Goal: Task Accomplishment & Management: Manage account settings

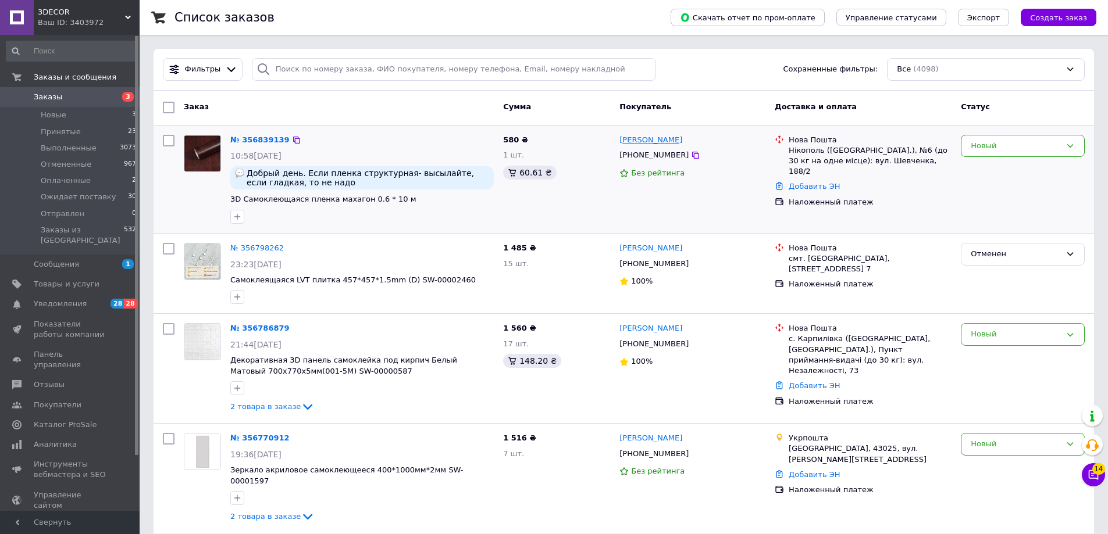
drag, startPoint x: 682, startPoint y: 158, endPoint x: 650, endPoint y: 144, distance: 34.9
click at [691, 158] on icon at bounding box center [695, 155] width 9 height 9
click at [1010, 153] on div "Новый" at bounding box center [1022, 146] width 124 height 23
click at [1010, 177] on li "Принят" at bounding box center [1022, 170] width 123 height 22
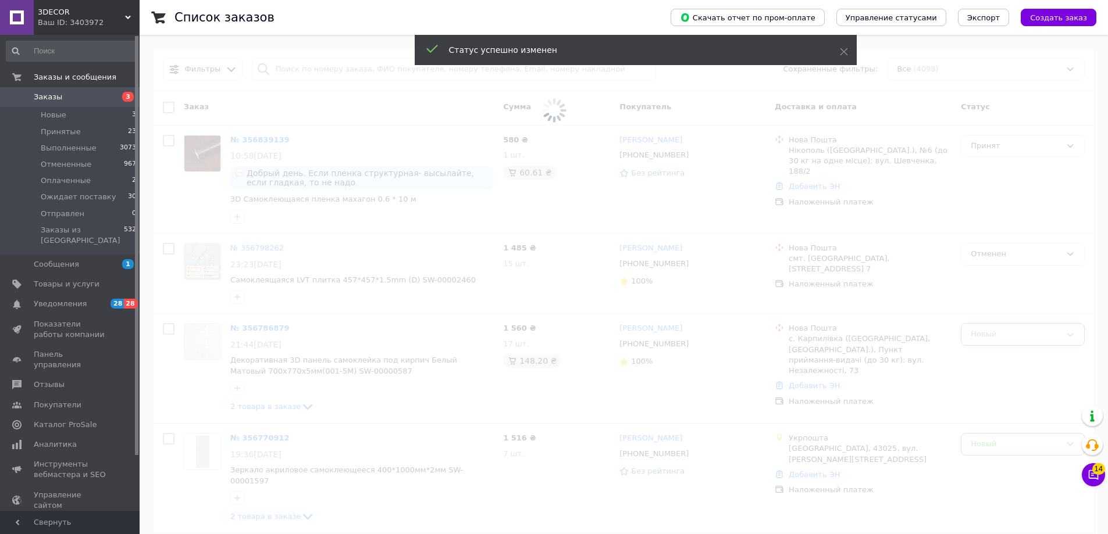
click at [994, 152] on span at bounding box center [554, 110] width 1108 height 221
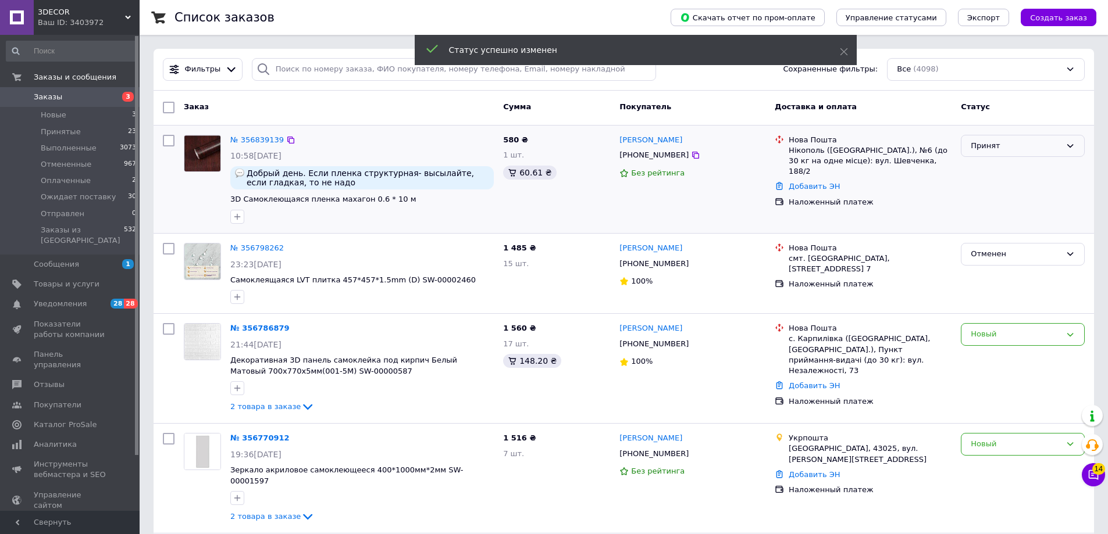
click at [994, 153] on div "Принят" at bounding box center [1022, 146] width 124 height 23
click at [1009, 174] on li "Выполнен" at bounding box center [1022, 170] width 123 height 22
drag, startPoint x: 678, startPoint y: 345, endPoint x: 663, endPoint y: 331, distance: 20.1
click at [691, 345] on icon at bounding box center [695, 344] width 9 height 9
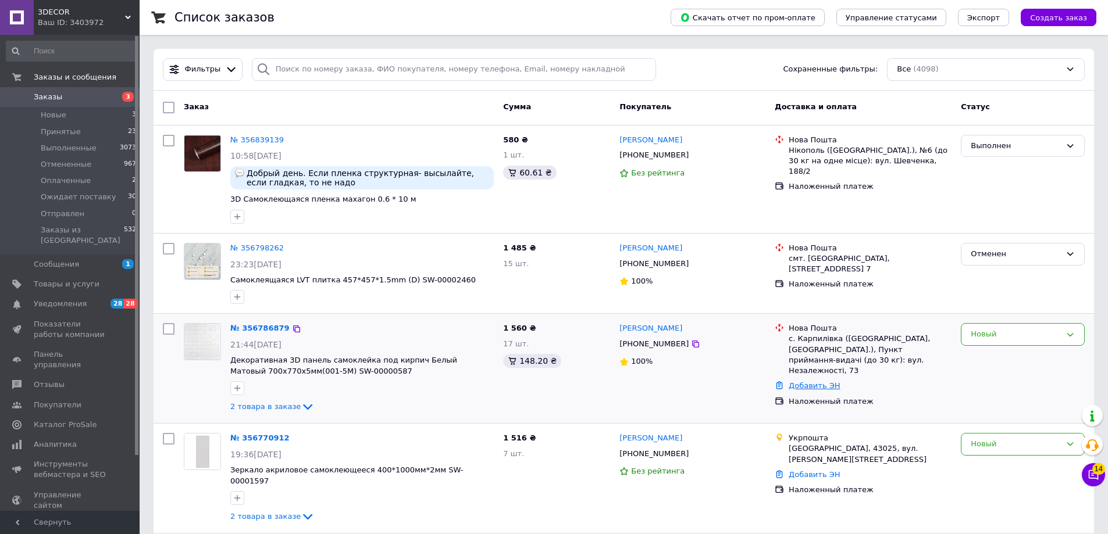
click at [815, 381] on link "Добавить ЭН" at bounding box center [813, 385] width 51 height 9
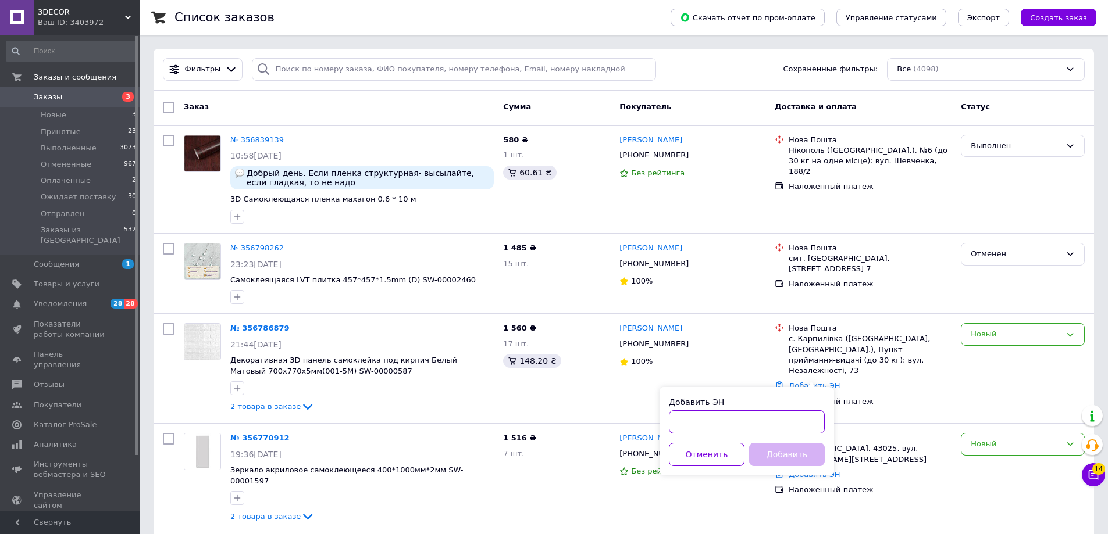
click at [787, 421] on input "Добавить ЭН" at bounding box center [747, 421] width 156 height 23
paste input "20451224744800"
type input "20451224744800"
drag, startPoint x: 785, startPoint y: 449, endPoint x: 788, endPoint y: 457, distance: 8.1
click at [784, 449] on button "Добавить" at bounding box center [787, 454] width 76 height 23
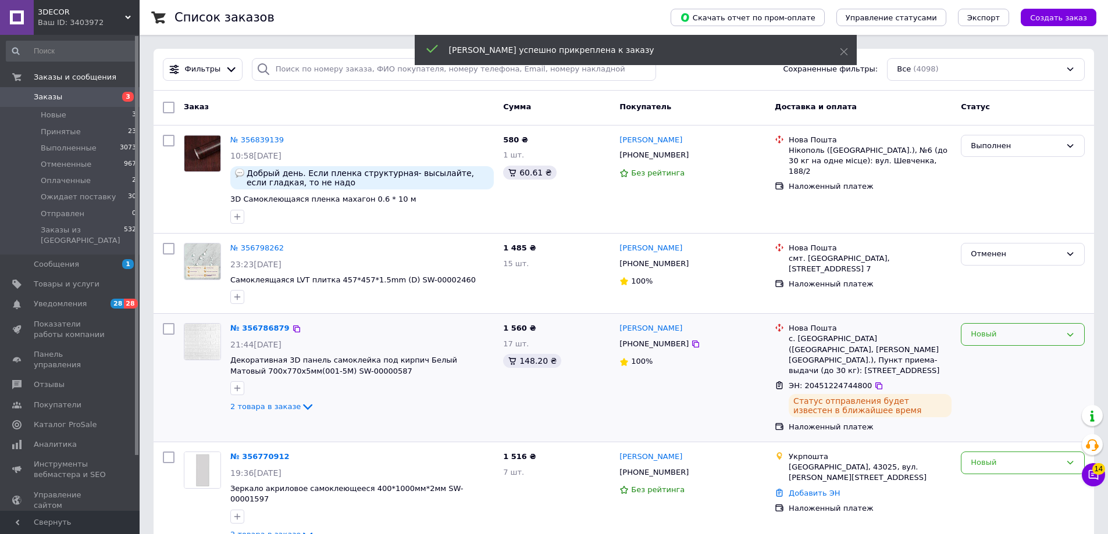
click at [992, 345] on div "Новый" at bounding box center [1022, 378] width 133 height 119
click at [998, 347] on div "Новый" at bounding box center [1022, 378] width 133 height 119
click at [1010, 317] on div "№ 356786879 21:44[DATE] Декоративная 3D панель самоклейка под кирпич Белый Мато…" at bounding box center [623, 378] width 940 height 128
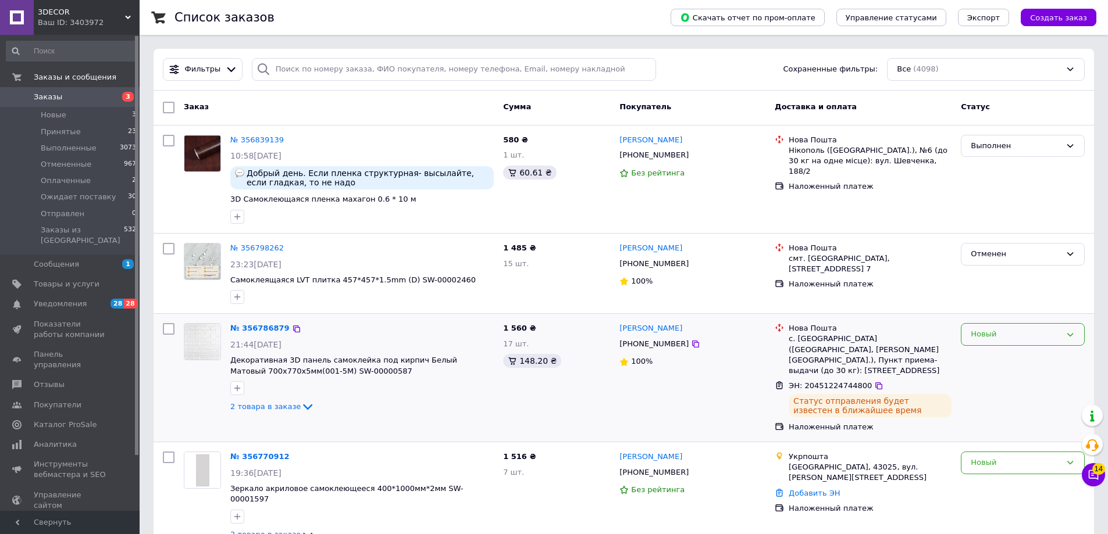
drag, startPoint x: 1016, startPoint y: 337, endPoint x: 1015, endPoint y: 344, distance: 6.5
click at [1017, 337] on div "Новый" at bounding box center [1015, 334] width 90 height 12
click at [1018, 348] on li "Принят" at bounding box center [1022, 359] width 123 height 22
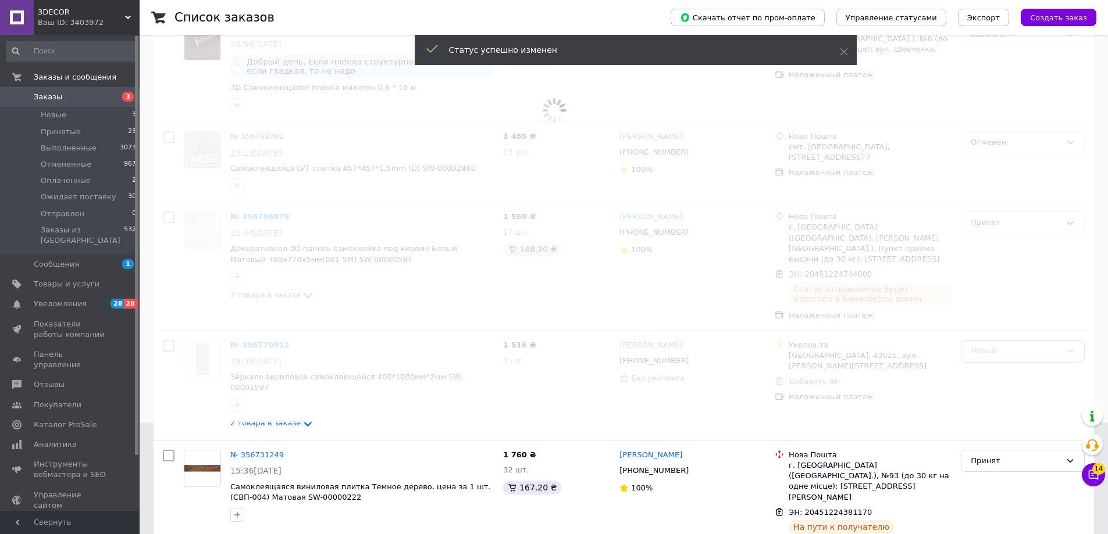
scroll to position [116, 0]
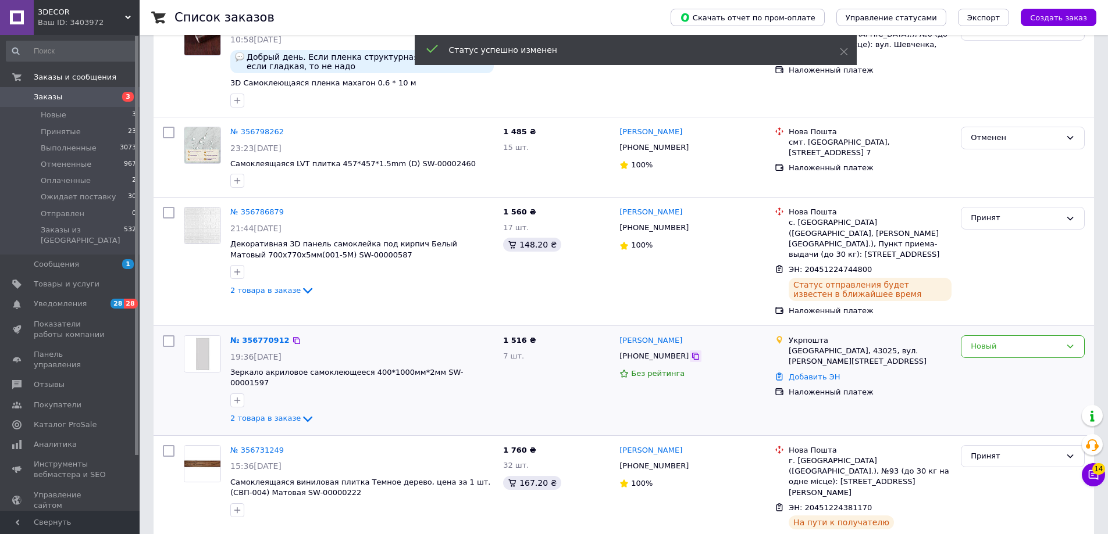
click at [692, 353] on icon at bounding box center [695, 356] width 7 height 7
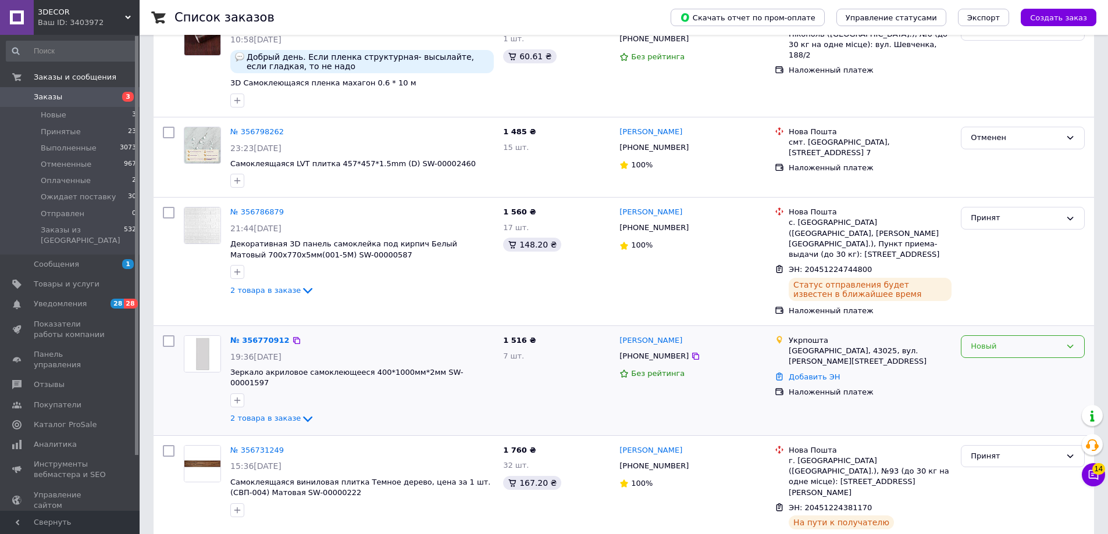
drag, startPoint x: 1004, startPoint y: 338, endPoint x: 1009, endPoint y: 345, distance: 9.2
click at [1005, 341] on div "Новый" at bounding box center [1015, 347] width 90 height 12
click at [1017, 381] on li "Выполнен" at bounding box center [1022, 392] width 123 height 22
drag, startPoint x: 1017, startPoint y: 377, endPoint x: 1020, endPoint y: 353, distance: 24.0
click at [1019, 353] on div at bounding box center [1022, 381] width 133 height 100
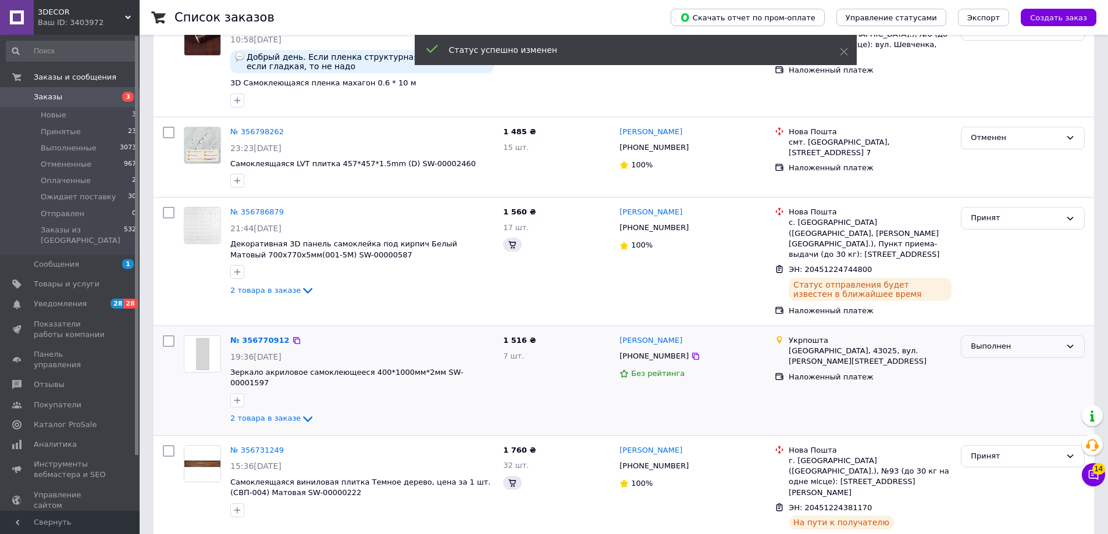
click at [1000, 341] on div "Выполнен" at bounding box center [1015, 347] width 90 height 12
click at [996, 360] on li "Принят" at bounding box center [1022, 371] width 123 height 22
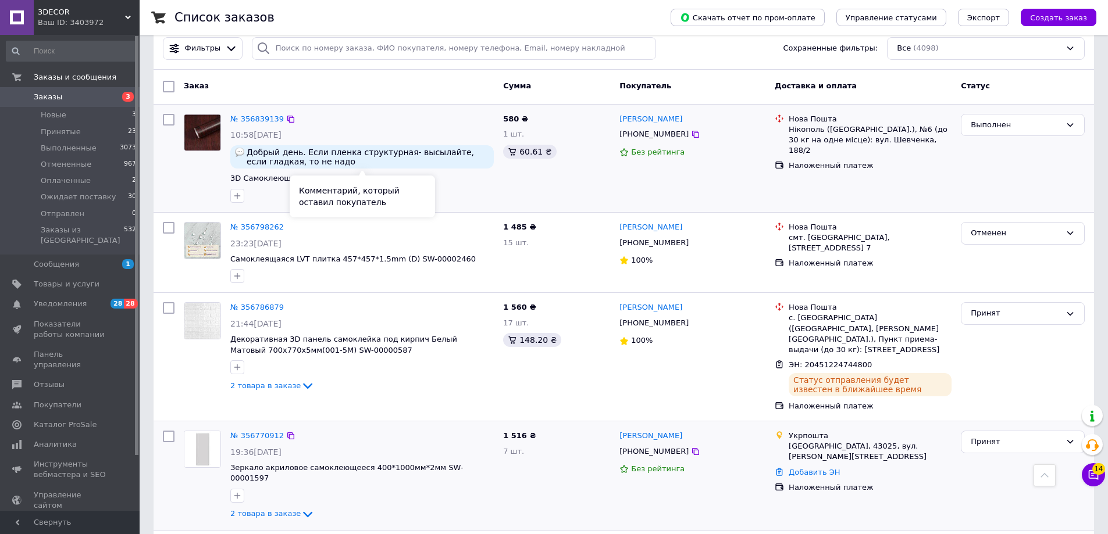
scroll to position [0, 0]
